Goal: Task Accomplishment & Management: Manage account settings

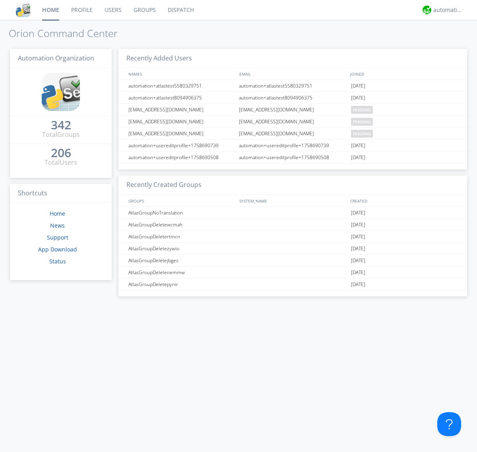
click at [144, 10] on link "Groups" at bounding box center [145, 10] width 34 height 20
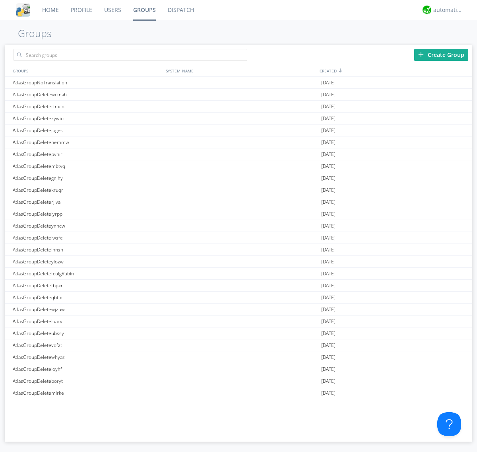
click at [441, 54] on div "Create Group" at bounding box center [441, 55] width 54 height 12
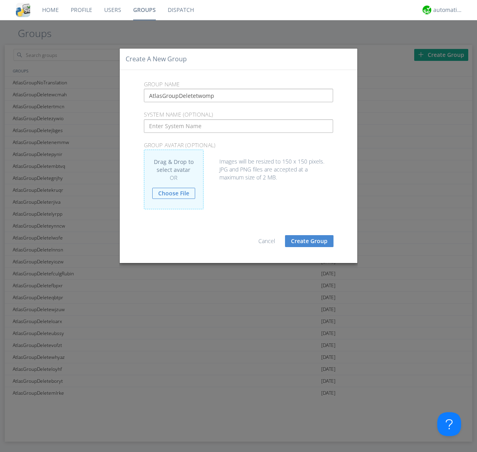
type input "AtlasGroupDeletetwomp"
click at [309, 241] on button "Create Group" at bounding box center [309, 241] width 49 height 12
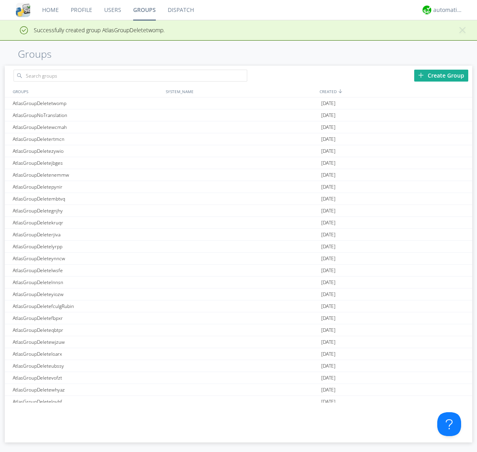
click at [144, 10] on link "Groups" at bounding box center [144, 10] width 35 height 20
type input "AtlasGroupDeletetwomp"
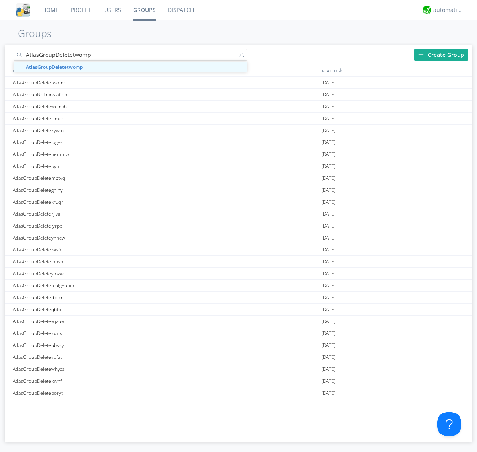
click at [112, 10] on link "Users" at bounding box center [112, 10] width 29 height 20
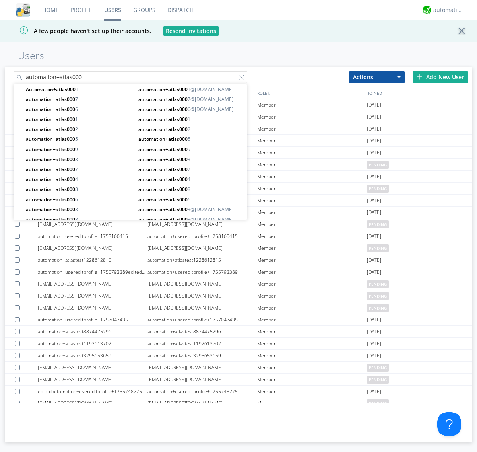
type input "automation+atlas000"
